Goal: Task Accomplishment & Management: Manage account settings

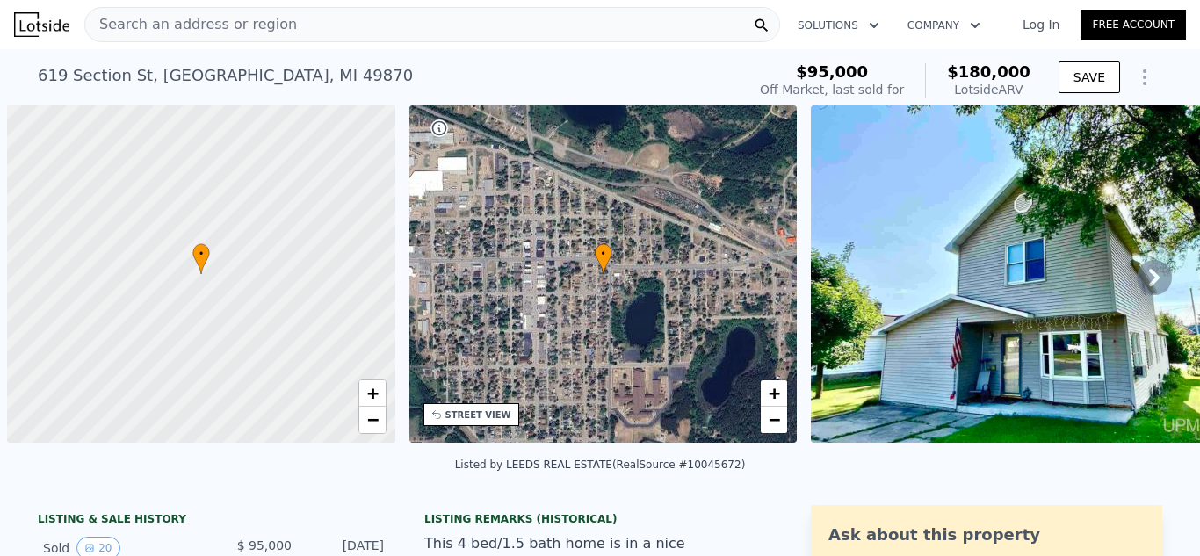
scroll to position [0, 1251]
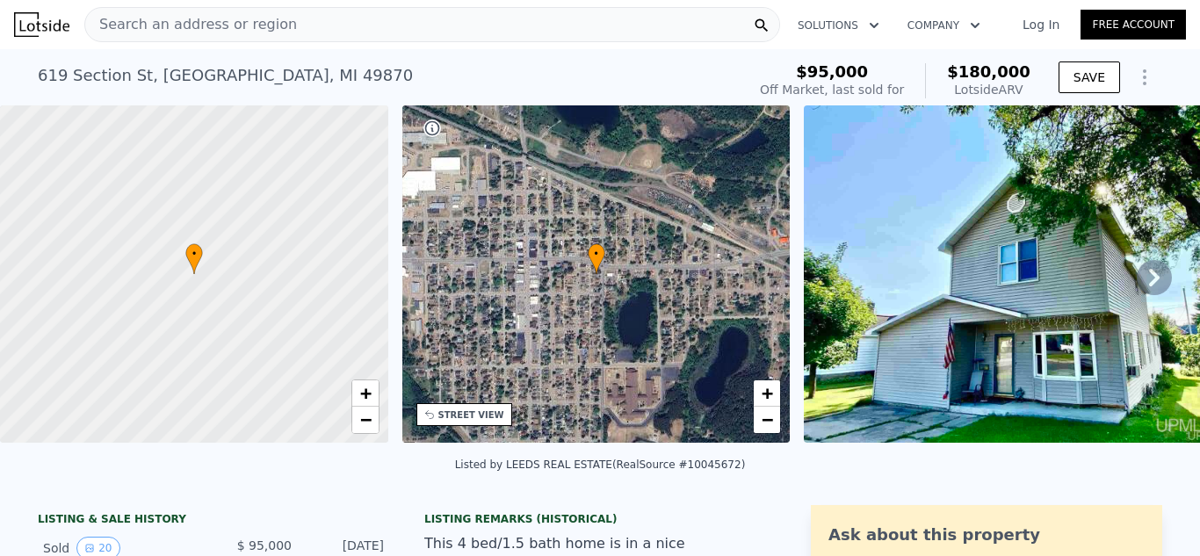
click at [1028, 23] on link "Log In" at bounding box center [1040, 25] width 79 height 18
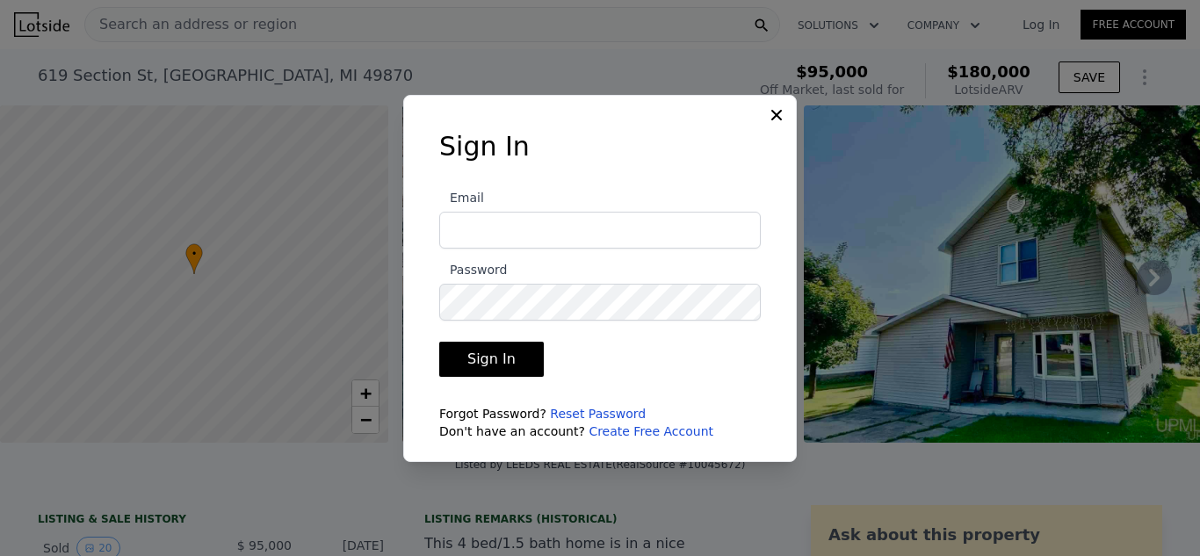
type input "[EMAIL_ADDRESS][DOMAIN_NAME]"
click at [487, 355] on button "Sign In" at bounding box center [491, 359] width 105 height 35
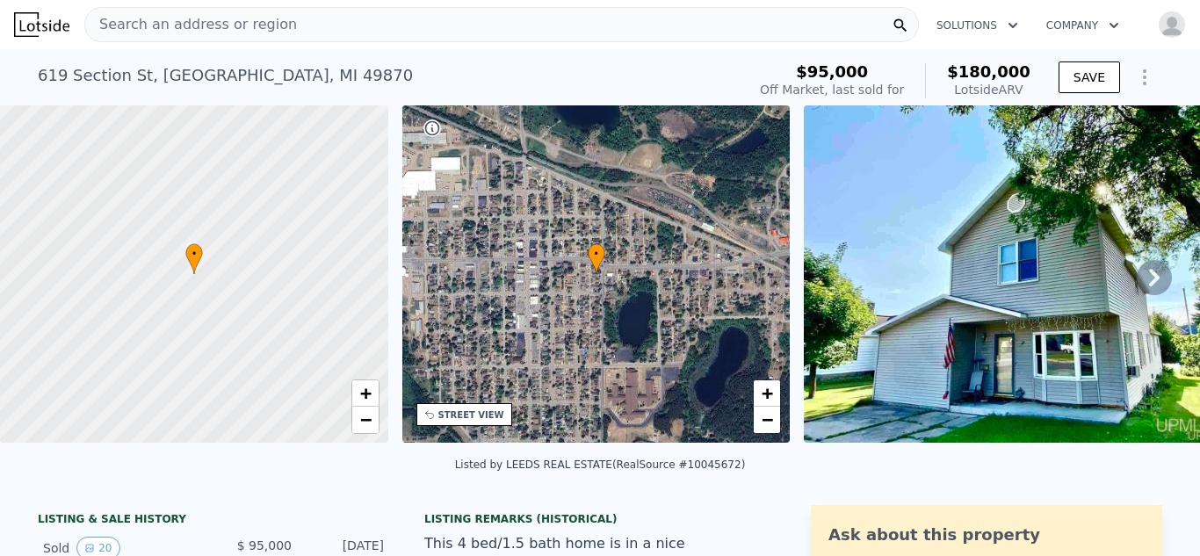
click at [1112, 25] on icon "button" at bounding box center [1113, 25] width 9 height 5
click at [1012, 25] on icon "button" at bounding box center [1012, 25] width 9 height 5
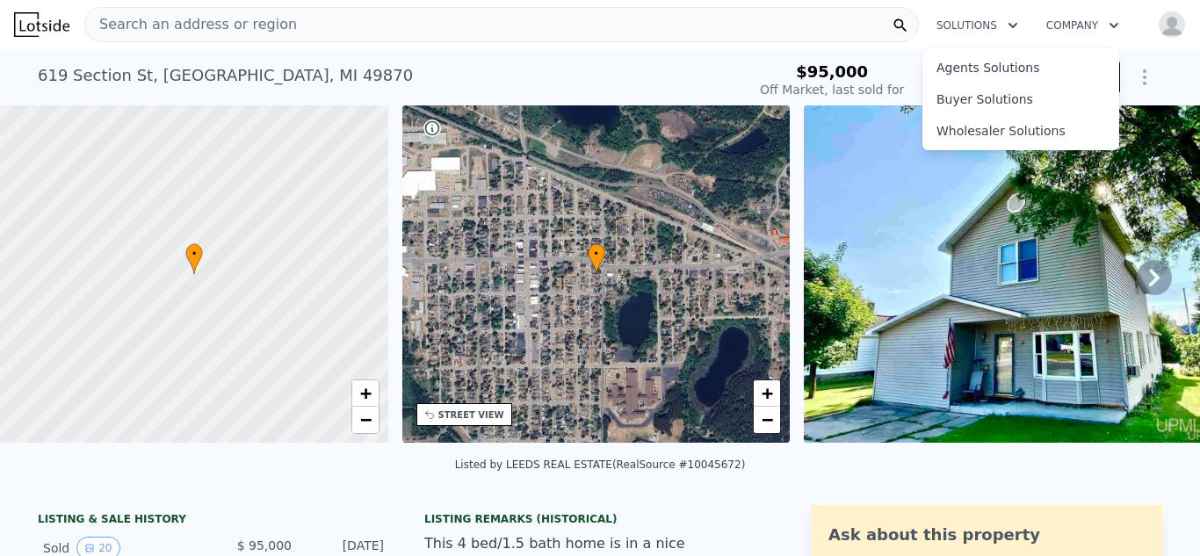
click at [1176, 18] on img "button" at bounding box center [1172, 25] width 28 height 28
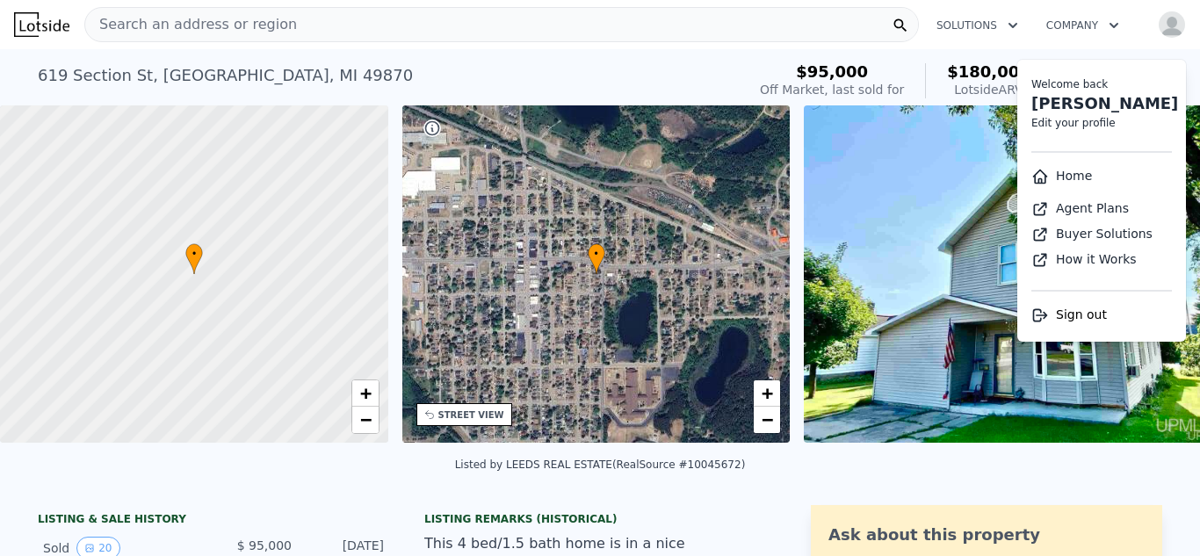
click at [1065, 119] on link "Edit your profile" at bounding box center [1073, 123] width 84 height 12
select select "53"
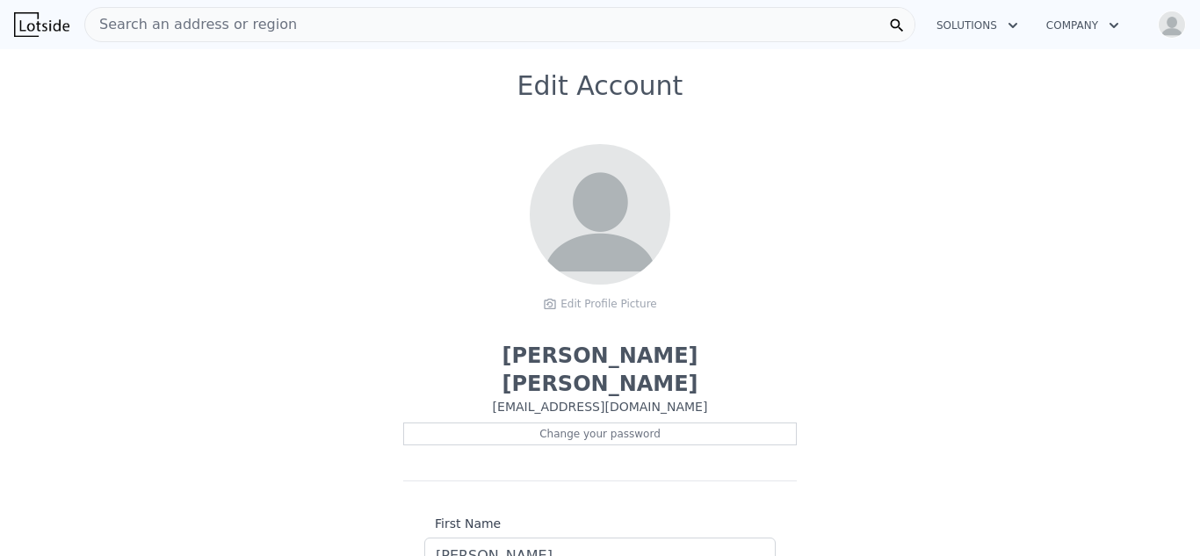
click at [662, 398] on p "[EMAIL_ADDRESS][DOMAIN_NAME]" at bounding box center [599, 407] width 393 height 18
click at [1089, 19] on button "Company" at bounding box center [1082, 26] width 101 height 32
click at [999, 22] on button "Solutions" at bounding box center [977, 26] width 110 height 32
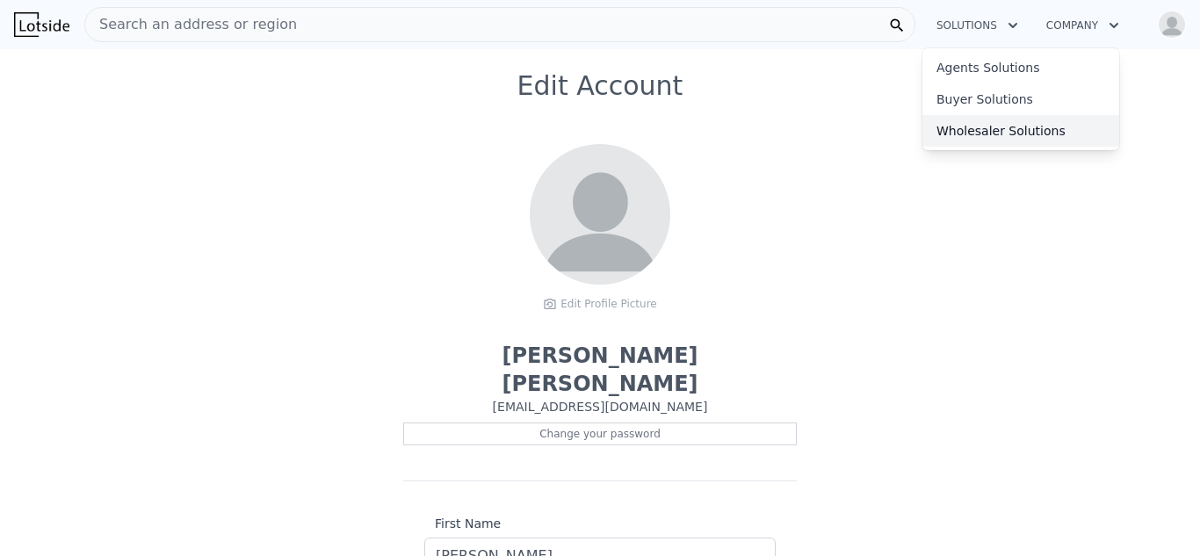
click at [1037, 134] on link "Wholesaler Solutions" at bounding box center [1020, 131] width 197 height 32
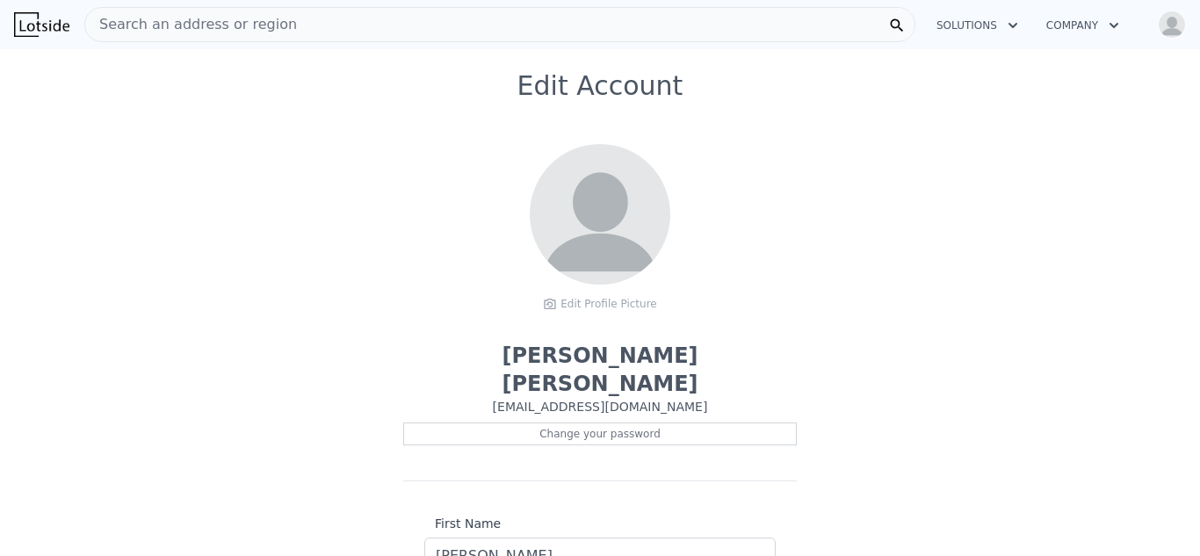
click at [160, 31] on span "Search an address or region" at bounding box center [191, 24] width 212 height 21
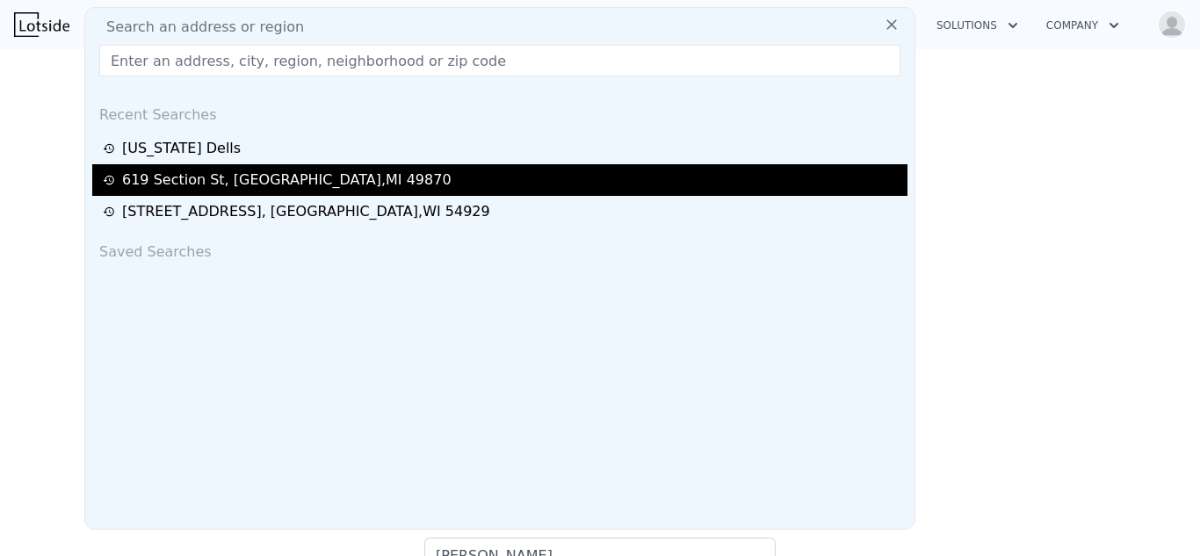
click at [259, 190] on div "[STREET_ADDRESS]" at bounding box center [286, 180] width 329 height 21
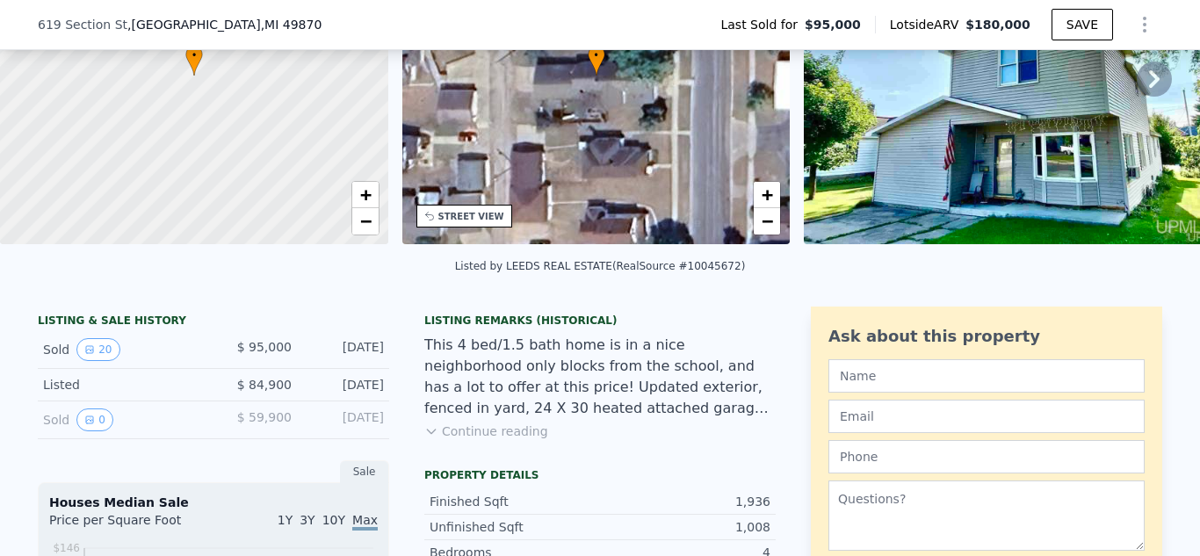
scroll to position [6, 0]
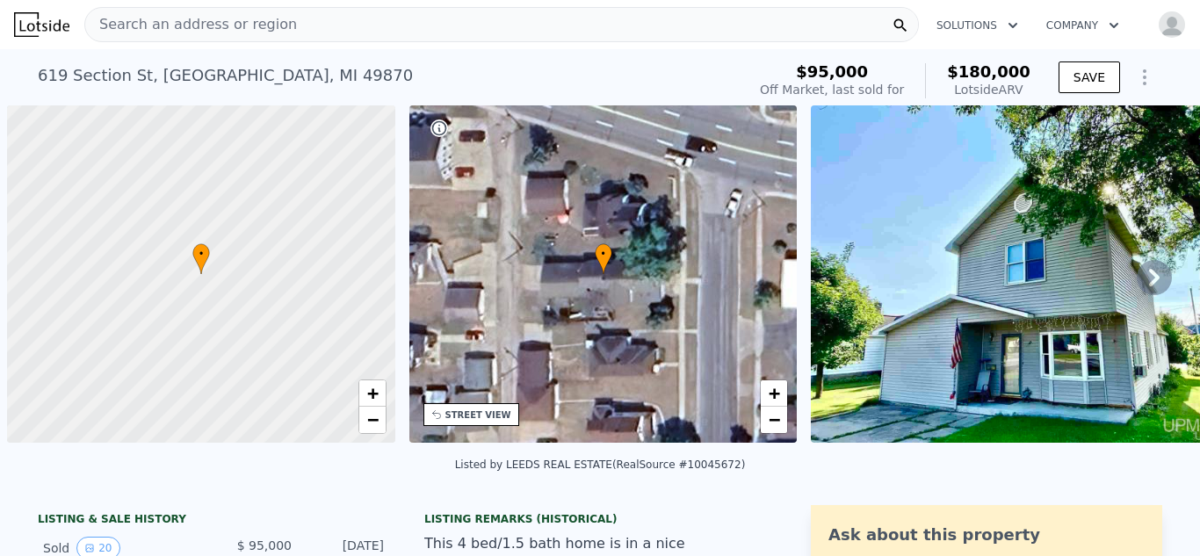
scroll to position [0, 7]
